Goal: Transaction & Acquisition: Purchase product/service

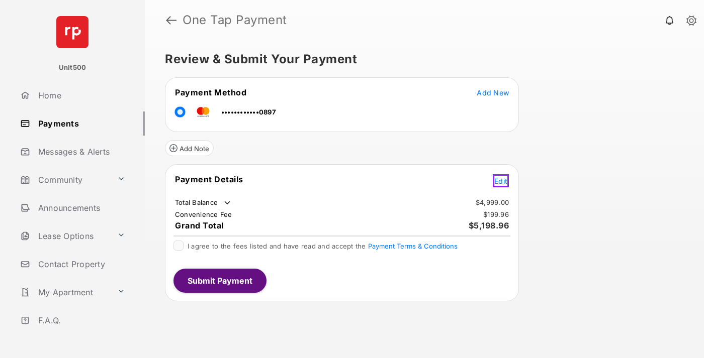
click at [502, 179] on span "Edit" at bounding box center [500, 181] width 13 height 9
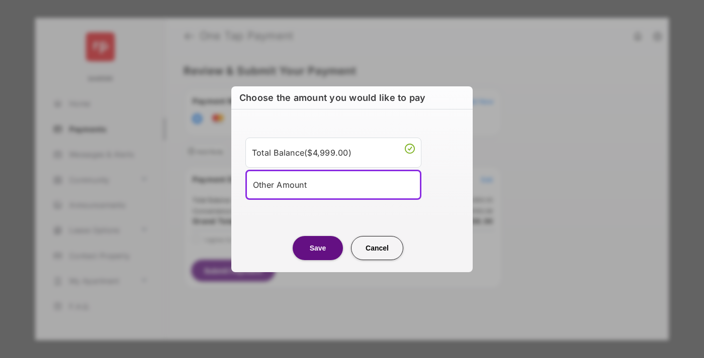
click at [333, 184] on div "Other Amount" at bounding box center [333, 184] width 161 height 15
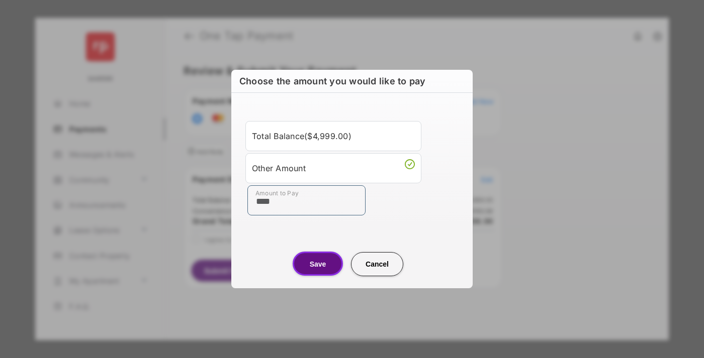
type input "****"
click at [318, 264] on button "Save" at bounding box center [318, 264] width 50 height 24
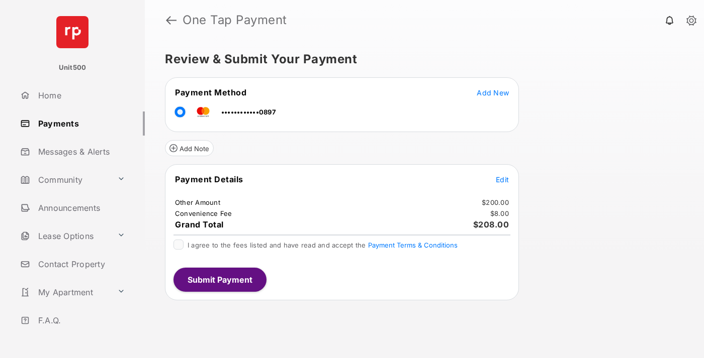
click at [502, 179] on span "Edit" at bounding box center [502, 179] width 13 height 9
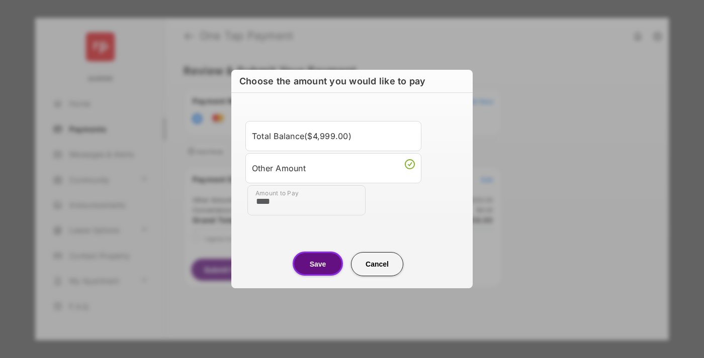
click at [318, 264] on button "Save" at bounding box center [318, 264] width 50 height 24
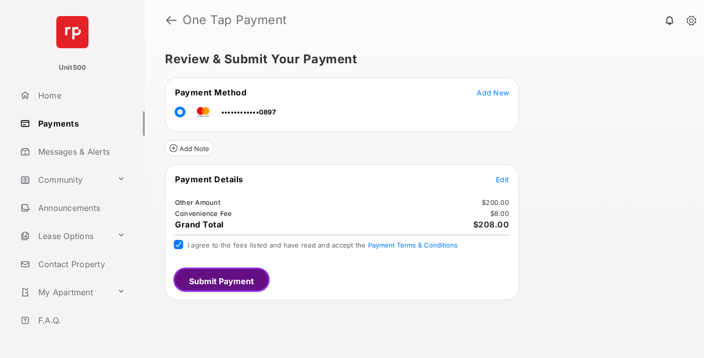
click at [219, 279] on button "Submit Payment" at bounding box center [221, 280] width 96 height 24
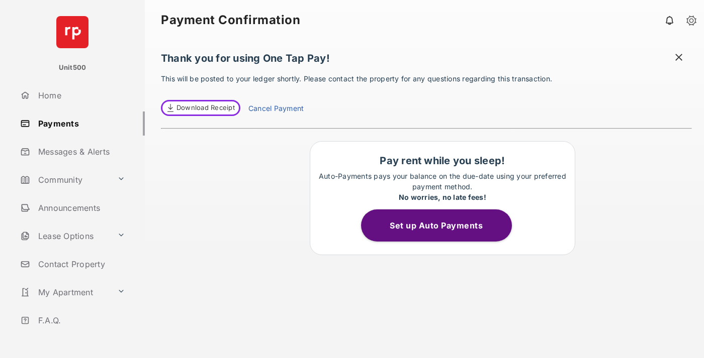
click at [199, 108] on span "Download Receipt" at bounding box center [205, 108] width 58 height 10
click at [679, 58] on span at bounding box center [677, 60] width 13 height 16
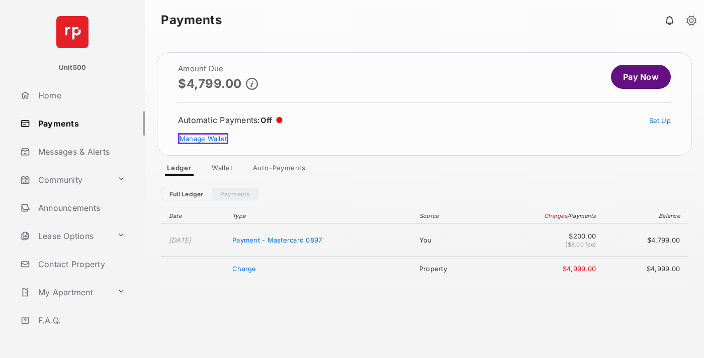
click at [202, 139] on link "Manage Wallet" at bounding box center [203, 138] width 50 height 11
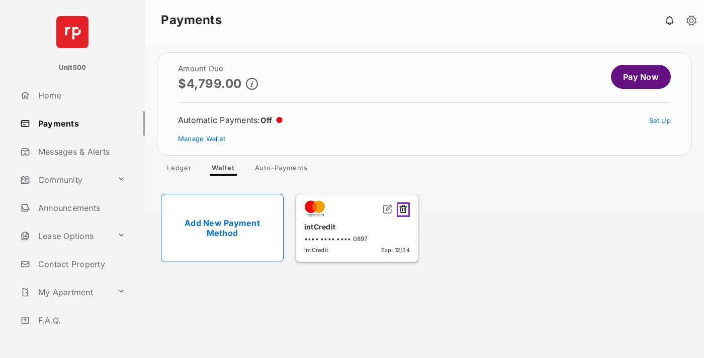
click at [405, 208] on button at bounding box center [403, 210] width 13 height 15
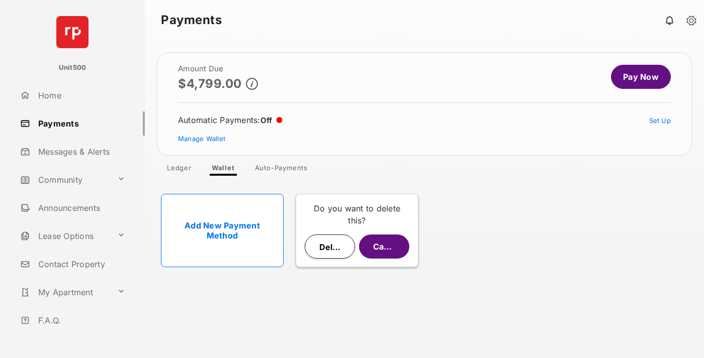
click at [330, 247] on button "Delete" at bounding box center [330, 247] width 50 height 24
